Goal: Book appointment/travel/reservation

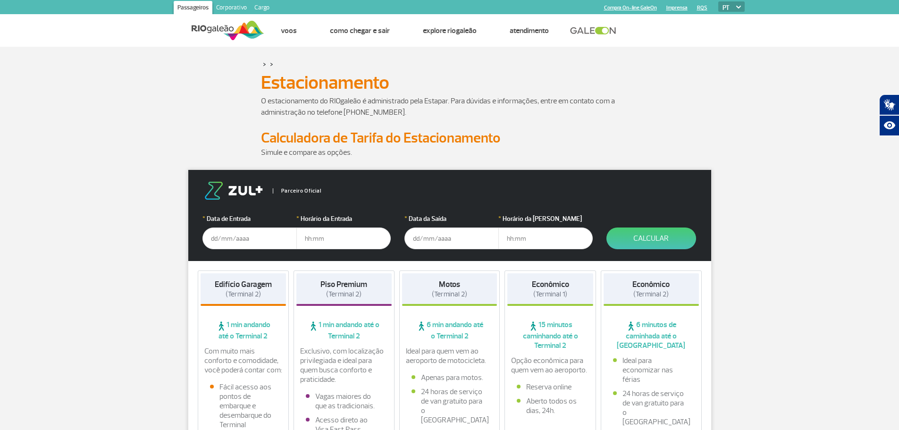
click at [219, 239] on input "text" at bounding box center [250, 239] width 94 height 22
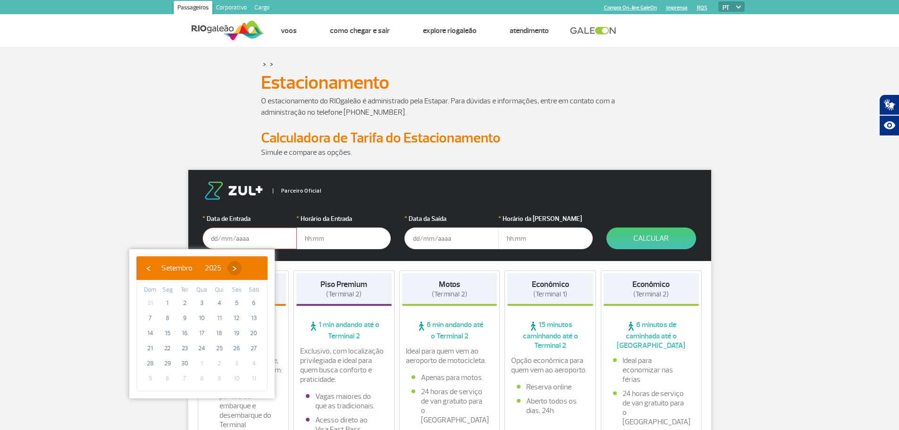
click at [242, 267] on span "›" at bounding box center [235, 268] width 14 height 14
click at [236, 267] on span "›" at bounding box center [229, 268] width 14 height 14
click at [253, 350] on span "22" at bounding box center [253, 348] width 15 height 15
type input "[DATE]"
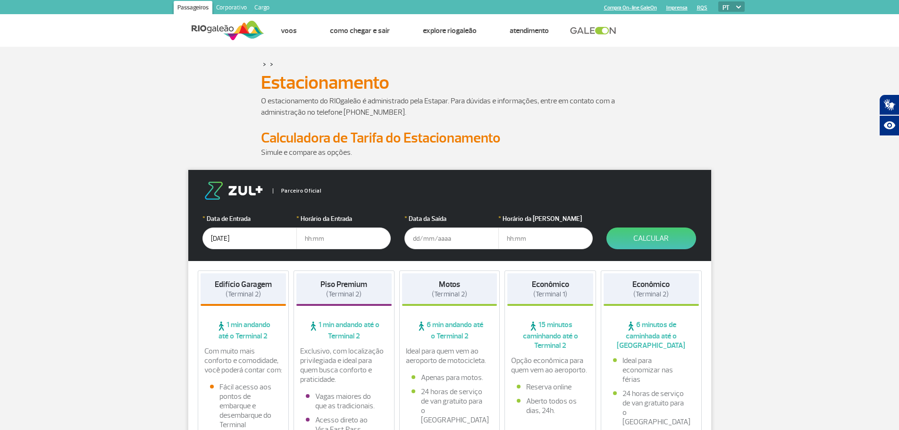
click at [341, 241] on input "text" at bounding box center [343, 239] width 94 height 22
type input "9"
click at [312, 239] on input "09:00" at bounding box center [343, 239] width 94 height 22
type input "08:00"
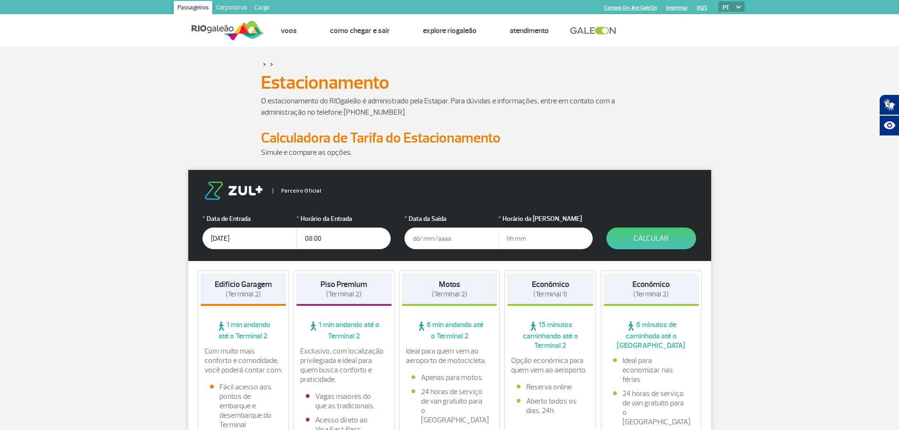
click at [418, 239] on input "text" at bounding box center [452, 239] width 94 height 22
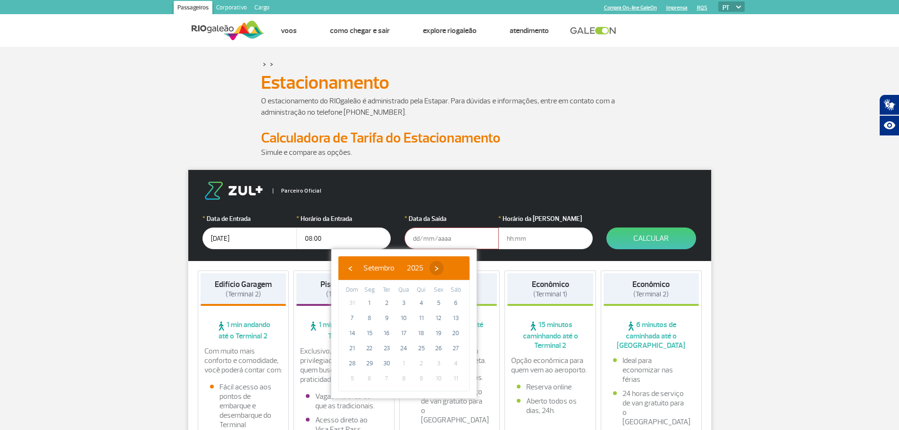
click at [444, 269] on span "›" at bounding box center [437, 268] width 14 height 14
click at [438, 269] on span "›" at bounding box center [431, 268] width 14 height 14
click at [355, 379] on span "30" at bounding box center [352, 378] width 15 height 15
type input "[DATE]"
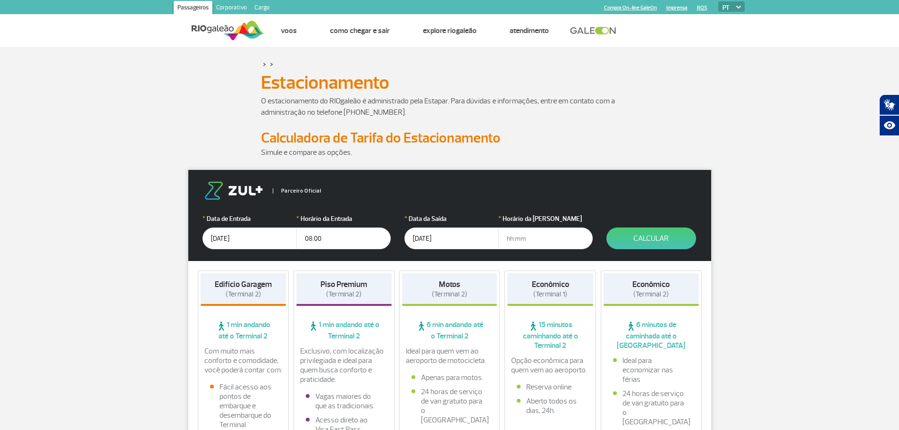
click at [514, 238] on input "text" at bounding box center [546, 239] width 94 height 22
type input "17:00"
click at [651, 235] on button "Calcular" at bounding box center [652, 239] width 90 height 22
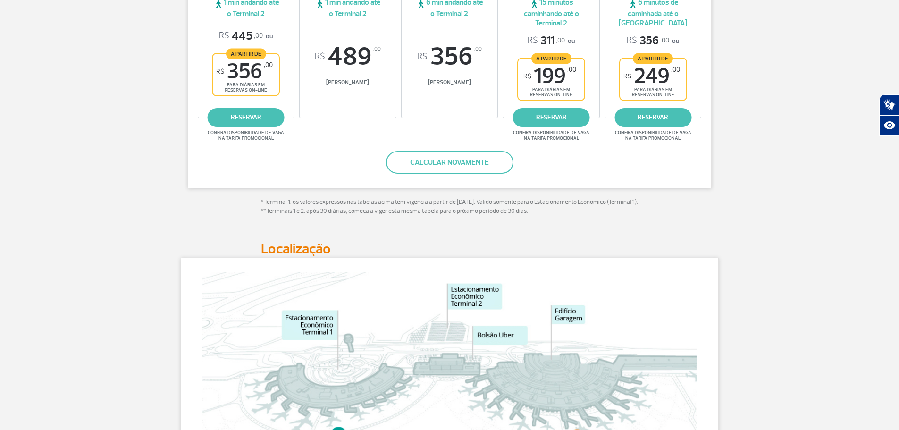
scroll to position [236, 0]
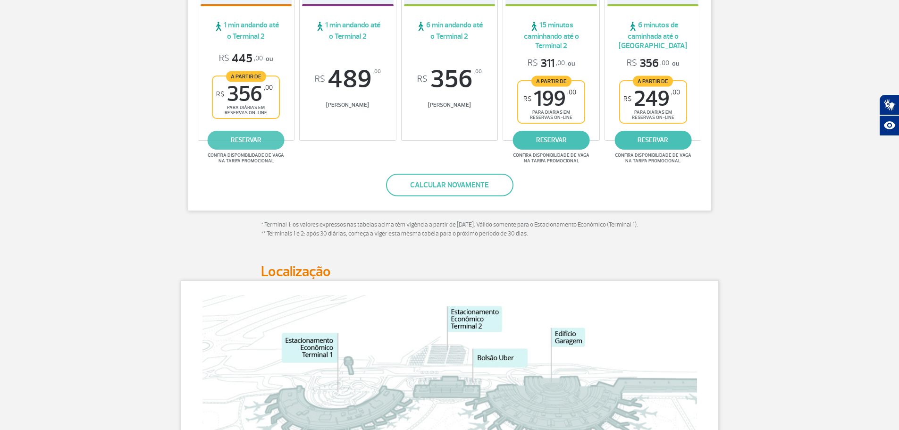
click at [247, 137] on link "reservar" at bounding box center [246, 140] width 77 height 19
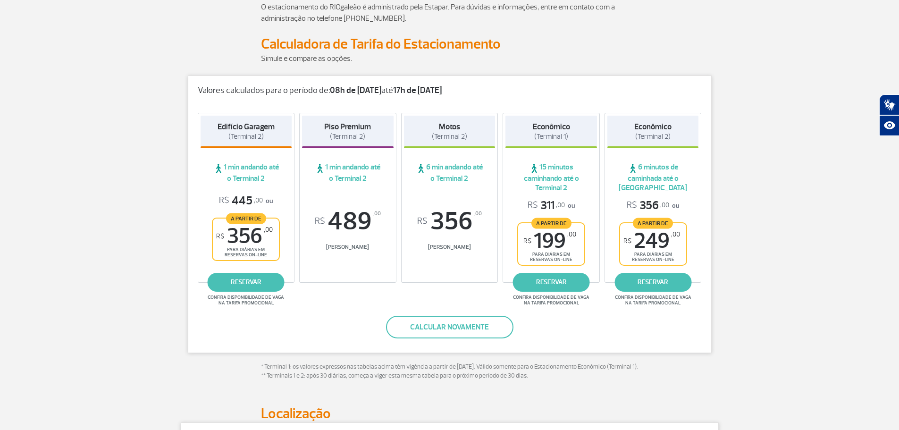
scroll to position [94, 0]
click at [418, 321] on button "Calcular novamente" at bounding box center [449, 326] width 127 height 23
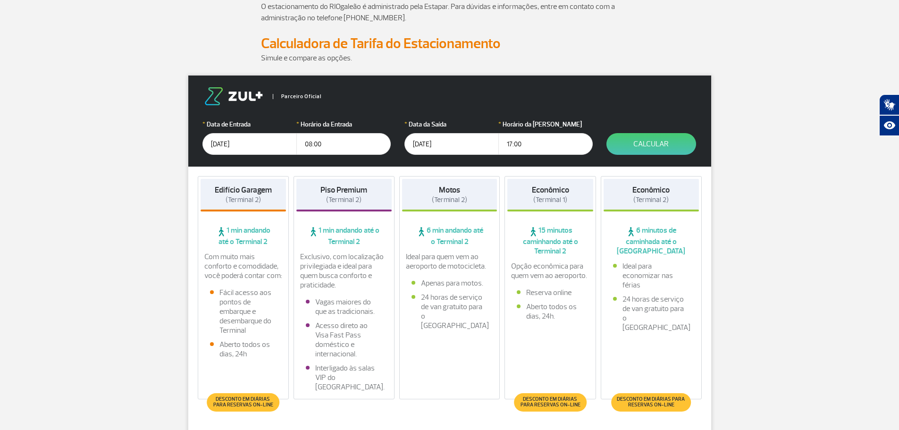
click at [509, 145] on input "17:00" at bounding box center [546, 144] width 94 height 22
type input "19:00"
click at [624, 150] on button "Calcular" at bounding box center [652, 144] width 90 height 22
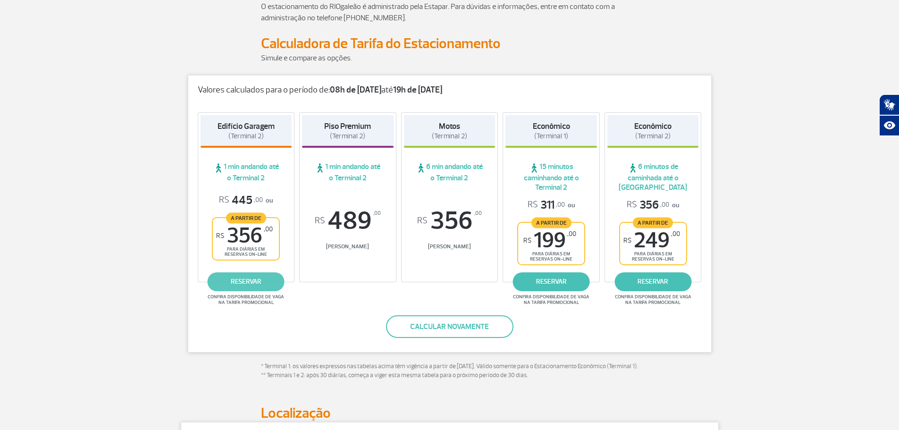
click at [250, 279] on link "reservar" at bounding box center [246, 281] width 77 height 19
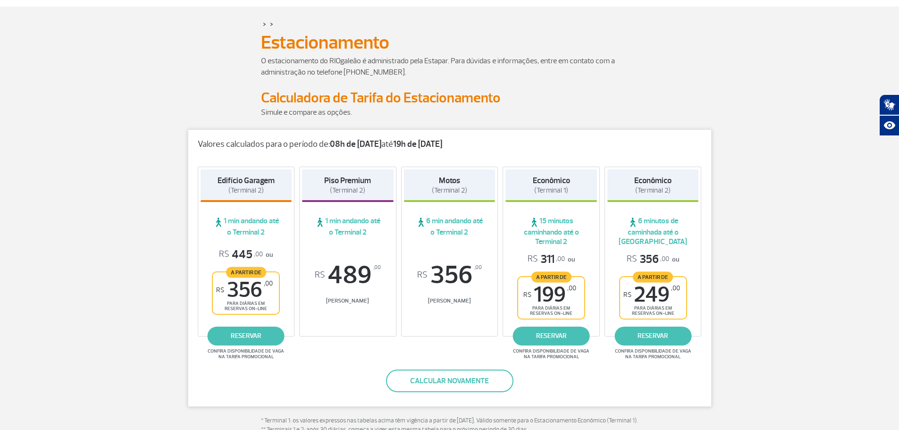
scroll to position [0, 0]
